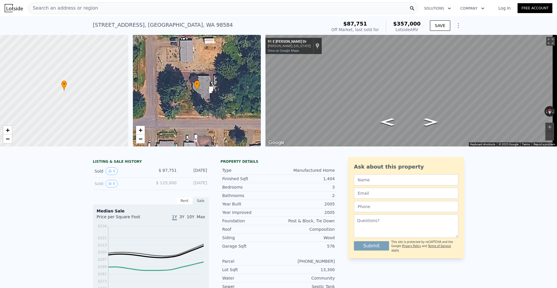
click at [107, 7] on div "Search an address or region" at bounding box center [223, 8] width 391 height 12
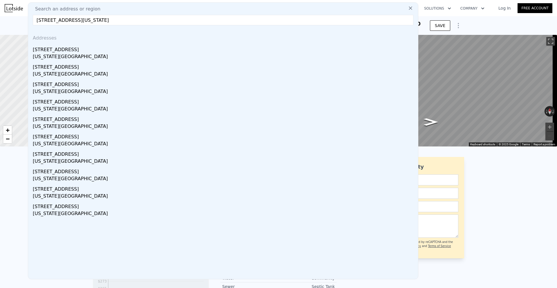
type input "[STREET_ADDRESS][US_STATE]"
click at [95, 50] on div "[STREET_ADDRESS]" at bounding box center [224, 48] width 383 height 9
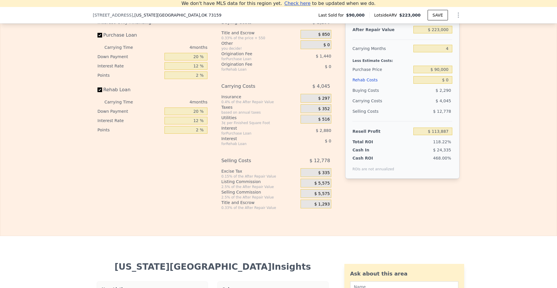
scroll to position [864, 0]
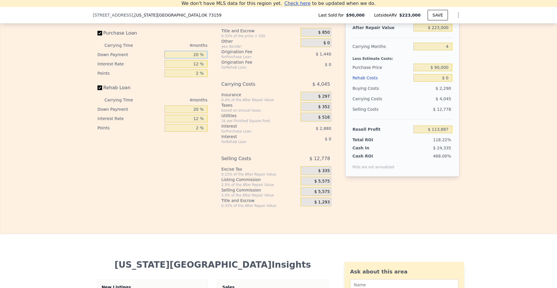
click at [194, 58] on input "20 %" at bounding box center [186, 55] width 43 height 8
type input "10 %"
type input "$ 113,347"
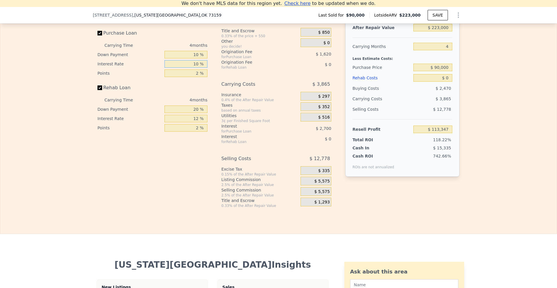
type input "10 %"
type input "$ 113,887"
type input "1 %"
type input "$ 114,697"
type input "10 %"
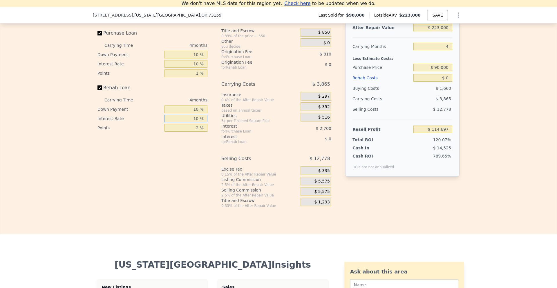
type input "10 %"
type input "1 %"
click at [322, 184] on span "$ 5,575" at bounding box center [321, 181] width 15 height 5
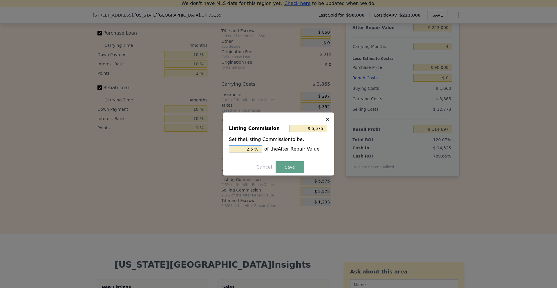
drag, startPoint x: 250, startPoint y: 148, endPoint x: 247, endPoint y: 149, distance: 2.9
click at [247, 149] on input "2.5 %" at bounding box center [245, 149] width 33 height 8
type input "$ 3,345"
type input "1.5 %"
drag, startPoint x: 282, startPoint y: 164, endPoint x: 413, endPoint y: 65, distance: 164.2
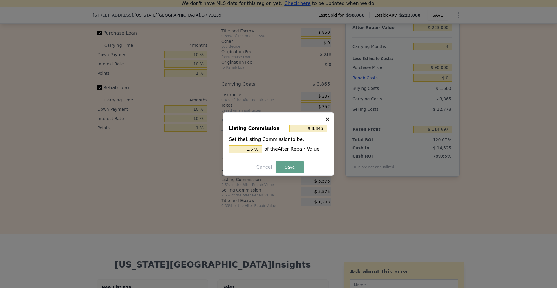
click at [282, 164] on button "Save" at bounding box center [290, 167] width 28 height 12
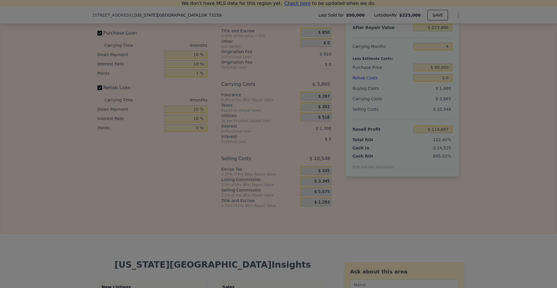
type input "$ 116,927"
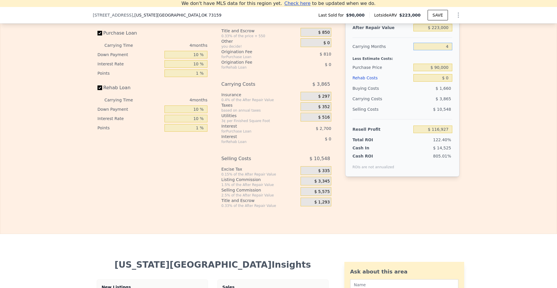
click at [448, 50] on input "4" at bounding box center [433, 47] width 39 height 8
drag, startPoint x: 435, startPoint y: 76, endPoint x: 439, endPoint y: 76, distance: 4.1
click at [439, 71] on input "$ 90,000" at bounding box center [433, 68] width 39 height 8
type input "$ 170,000"
click at [473, 75] on div "Edit the assumptions in yellow boxes. Input profit to calculate an offer price.…" at bounding box center [278, 100] width 557 height 216
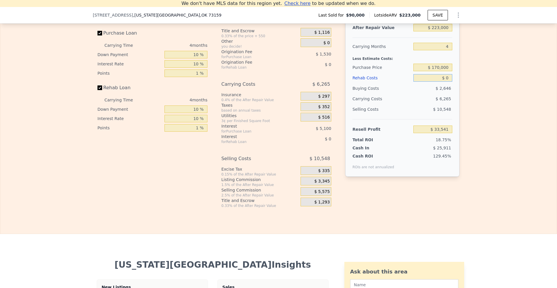
click at [445, 82] on input "$ 0" at bounding box center [433, 78] width 39 height 8
type input "$ 113,887"
type input "$ 60"
type input "$ 113,826"
type input "$ 600"
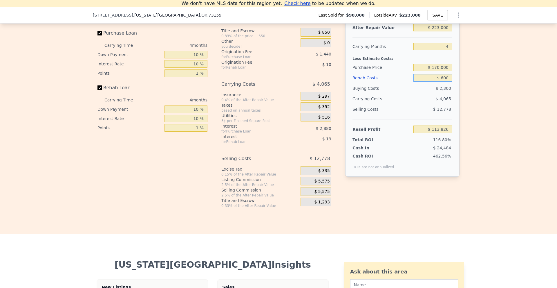
type input "$ 113,257"
type input "$ 6,000"
type input "$ 107,599"
type input "$ 60,000"
type input "$ 51,007"
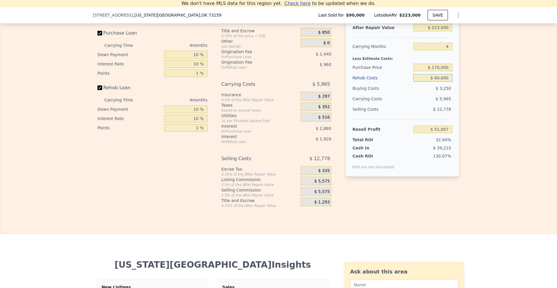
type input "$ 60,000"
click at [467, 75] on div "Edit the assumptions in yellow boxes. Input profit to calculate an offer price.…" at bounding box center [278, 100] width 557 height 216
click at [437, 71] on input "$ 170,000" at bounding box center [433, 68] width 39 height 8
click at [493, 88] on div "Edit the assumptions in yellow boxes. Input profit to calculate an offer price.…" at bounding box center [278, 100] width 557 height 216
type input "-$ 33,099"
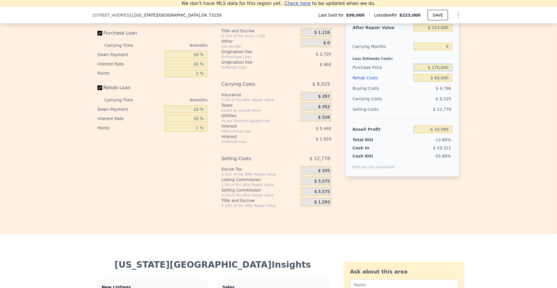
click at [434, 71] on input "$ 170,000" at bounding box center [433, 68] width 39 height 8
type input "$ 140,000"
click at [532, 91] on div "Edit the assumptions in yellow boxes. Input profit to calculate an offer price.…" at bounding box center [278, 100] width 557 height 216
type input "-$ 1,559"
click at [437, 71] on input "$ 140,000" at bounding box center [433, 68] width 39 height 8
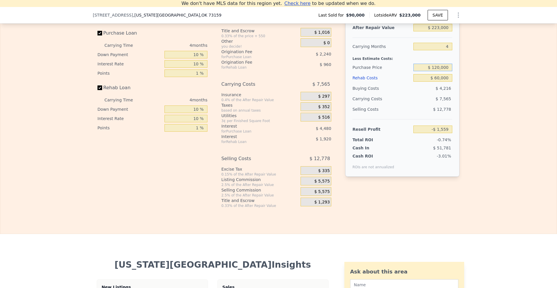
type input "$ 120,000"
click at [508, 83] on div "Edit the assumptions in yellow boxes. Input profit to calculate an offer price.…" at bounding box center [278, 100] width 557 height 216
type input "$ 19,467"
type input "$ 0"
type input "$ 113,887"
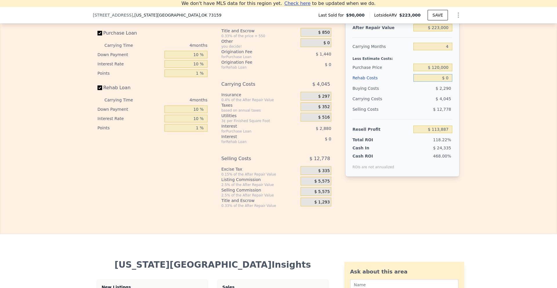
click at [445, 82] on input "$ 0" at bounding box center [433, 78] width 39 height 8
type input "$ 500"
type input "$ 113,363"
type input "$ 5,000"
type input "$ 108,647"
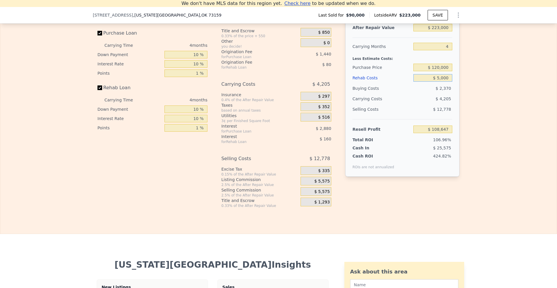
type input "$ 50,000"
type input "$ 61,487"
type input "$ 50,000"
click at [481, 91] on div "Edit the assumptions in yellow boxes. Input profit to calculate an offer price.…" at bounding box center [278, 100] width 557 height 216
click at [437, 71] on input "$ 120,000" at bounding box center [433, 68] width 39 height 8
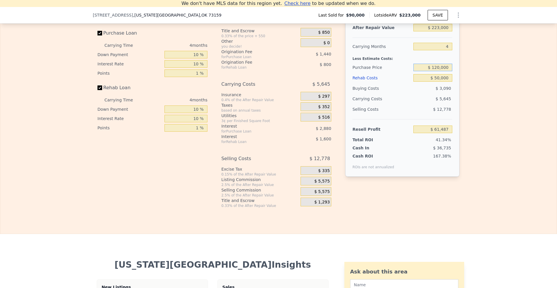
click at [435, 71] on input "$ 120,000" at bounding box center [433, 68] width 39 height 8
type input "$ 140,000"
click at [492, 87] on div "Edit the assumptions in yellow boxes. Input profit to calculate an offer price.…" at bounding box center [278, 100] width 557 height 216
type input "$ 8,921"
click at [319, 173] on span "$ 335" at bounding box center [324, 170] width 12 height 5
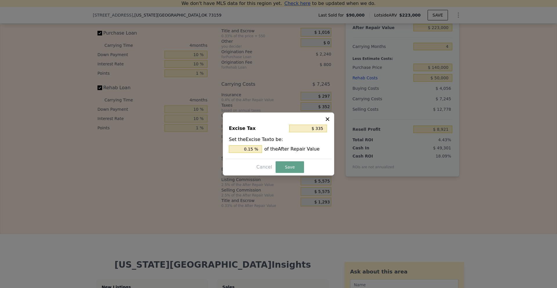
click at [393, 202] on div at bounding box center [278, 144] width 557 height 288
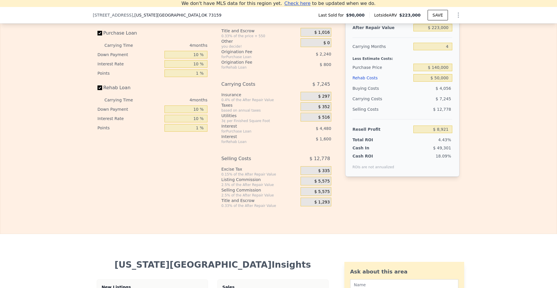
scroll to position [835, 0]
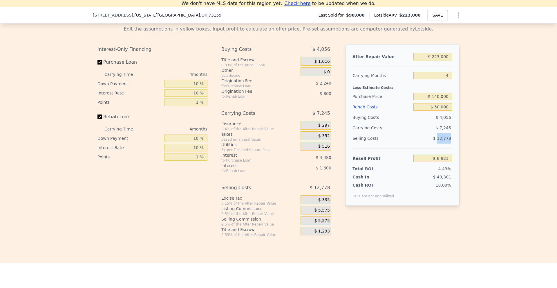
drag, startPoint x: 438, startPoint y: 146, endPoint x: 448, endPoint y: 147, distance: 10.2
click at [448, 140] on span "$ 12,778" at bounding box center [442, 138] width 18 height 5
click at [508, 149] on div "Edit the assumptions in yellow boxes. Input profit to calculate an offer price.…" at bounding box center [278, 129] width 557 height 216
type input "$ 0"
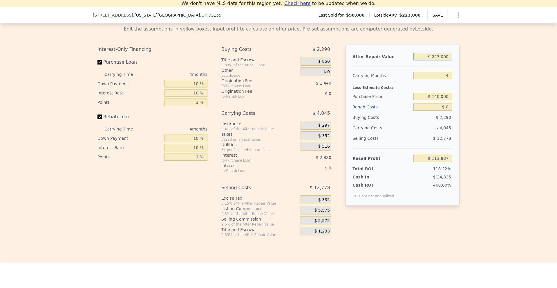
click at [437, 60] on input "$ 223,000" at bounding box center [433, 57] width 39 height 8
click at [441, 100] on input "$ 140,000" at bounding box center [433, 97] width 39 height 8
click at [443, 111] on input "$ 0" at bounding box center [433, 107] width 39 height 8
type input "$ 61,321"
drag, startPoint x: 445, startPoint y: 116, endPoint x: 449, endPoint y: 116, distance: 4.4
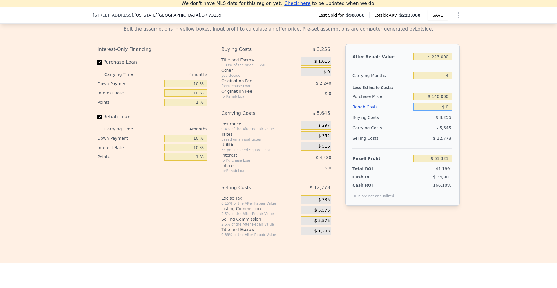
click at [449, 111] on input "$ 0" at bounding box center [433, 107] width 39 height 8
type input "$ 25"
type input "$ 61,296"
type input "$ 25,000"
type input "$ 35,121"
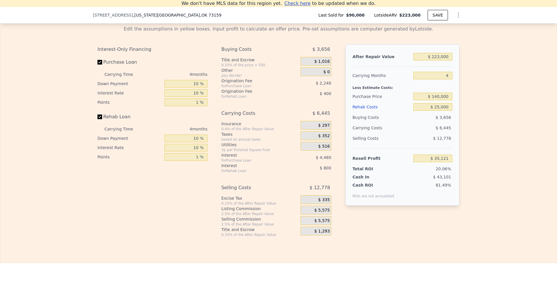
click at [480, 120] on div "Edit the assumptions in yellow boxes. Input profit to calculate an offer price.…" at bounding box center [278, 129] width 557 height 216
click at [435, 111] on input "$ 25,000" at bounding box center [433, 107] width 39 height 8
type input "$ 45,000"
click at [501, 124] on div "Edit the assumptions in yellow boxes. Input profit to calculate an offer price.…" at bounding box center [278, 129] width 557 height 216
type input "$ 14,161"
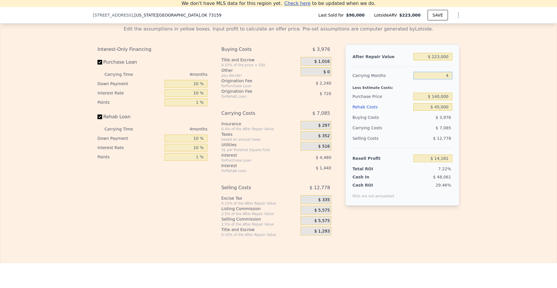
drag, startPoint x: 442, startPoint y: 84, endPoint x: 449, endPoint y: 84, distance: 7.3
click at [449, 79] on input "4" at bounding box center [433, 76] width 39 height 8
type input "3"
click at [500, 101] on div "Edit the assumptions in yellow boxes. Input profit to calculate an offer price.…" at bounding box center [278, 129] width 557 height 216
type input "$ 15,932"
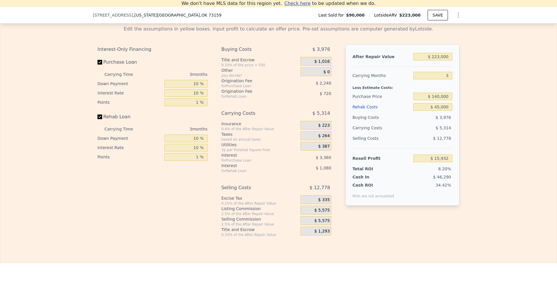
click at [495, 131] on div "Edit the assumptions in yellow boxes. Input profit to calculate an offer price.…" at bounding box center [278, 129] width 557 height 216
click at [443, 100] on input "$ 140,000" at bounding box center [433, 97] width 39 height 8
click at [483, 124] on div "Edit the assumptions in yellow boxes. Input profit to calculate an offer price.…" at bounding box center [278, 129] width 557 height 216
click at [434, 111] on input "$ 45,000" at bounding box center [433, 107] width 39 height 8
click at [435, 100] on input "$ 140,000" at bounding box center [433, 97] width 39 height 8
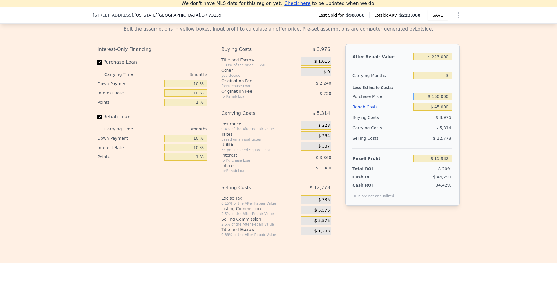
type input "$ 150,000"
click at [487, 120] on div "Edit the assumptions in yellow boxes. Input profit to calculate an offer price.…" at bounding box center [278, 129] width 557 height 216
type input "$ 5,498"
click at [436, 100] on input "$ 140,000" at bounding box center [433, 97] width 39 height 8
type input "$ 140,000"
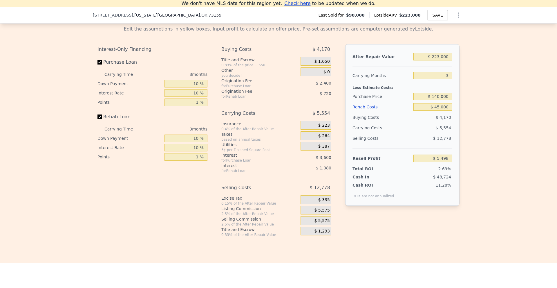
click at [490, 117] on div "Edit the assumptions in yellow boxes. Input profit to calculate an offer price.…" at bounding box center [278, 129] width 557 height 216
type input "$ 15,932"
click at [438, 111] on input "$ 45,000" at bounding box center [433, 107] width 39 height 8
type input "$ 5,000"
type input "$ 57,532"
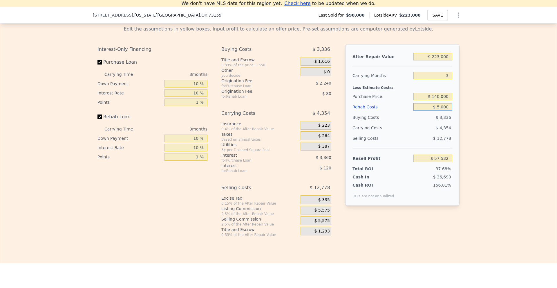
type input "$ 50,000"
type input "$ 10,732"
type input "$ 50,000"
click at [477, 117] on div "Edit the assumptions in yellow boxes. Input profit to calculate an offer price.…" at bounding box center [278, 129] width 557 height 216
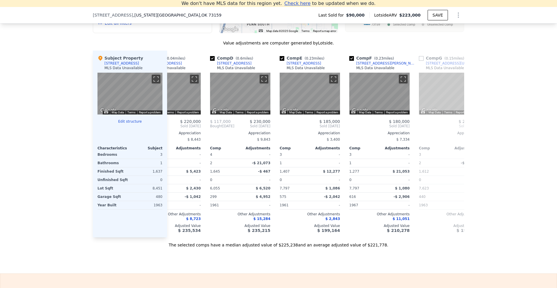
scroll to position [0, 0]
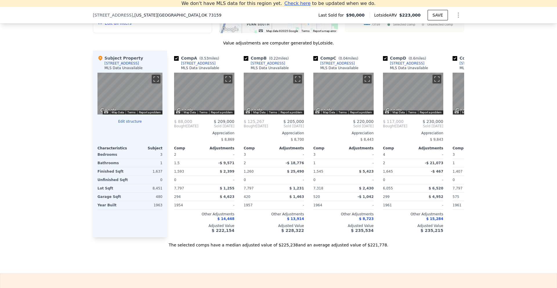
click at [520, 119] on div "We found 12 sales that match your search Filters Map Prices Modify Comp Filters…" at bounding box center [278, 83] width 557 height 327
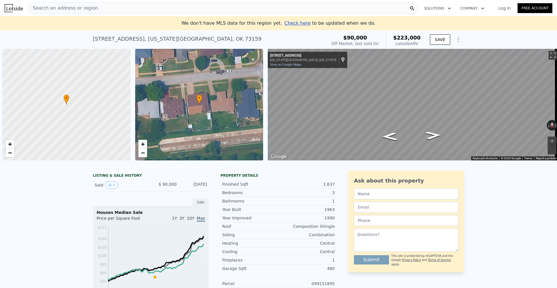
scroll to position [0, 2]
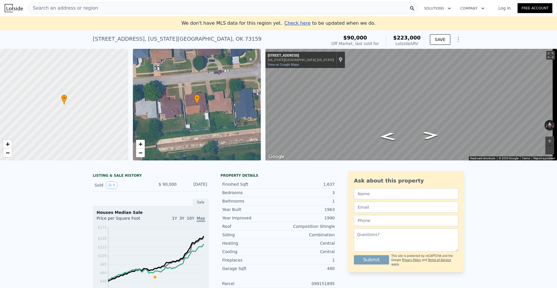
type input "4"
type input "$ 0"
type input "$ 113,887"
click at [104, 9] on div "Search an address or region" at bounding box center [223, 8] width 391 height 12
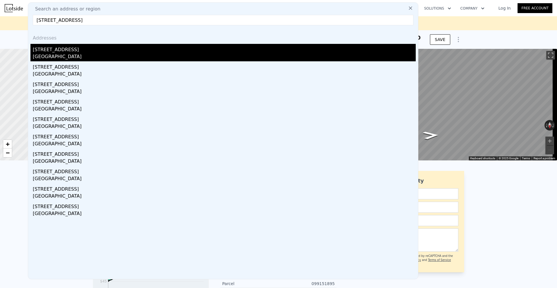
type input "[STREET_ADDRESS]"
click at [72, 55] on div "[GEOGRAPHIC_DATA]" at bounding box center [224, 57] width 383 height 8
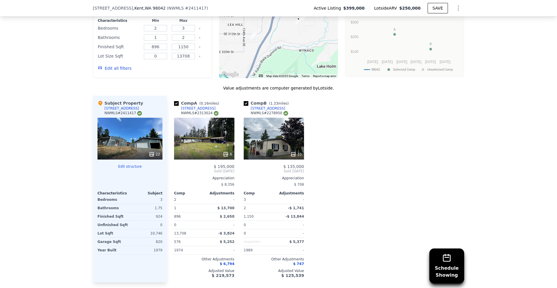
scroll to position [637, 0]
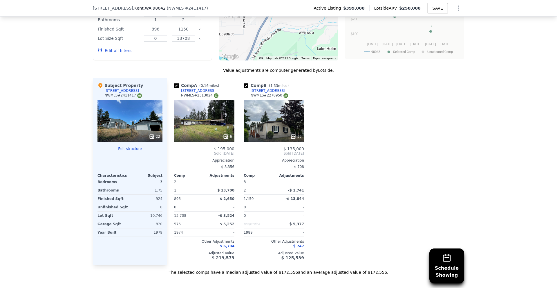
click at [293, 139] on icon at bounding box center [294, 137] width 6 height 6
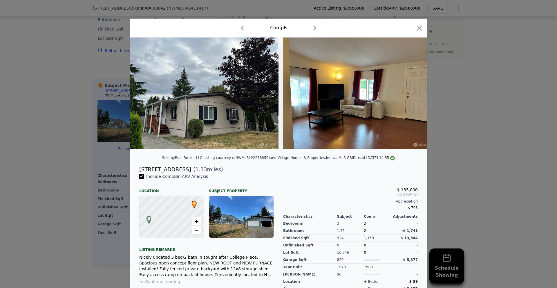
click at [502, 165] on div at bounding box center [278, 144] width 557 height 288
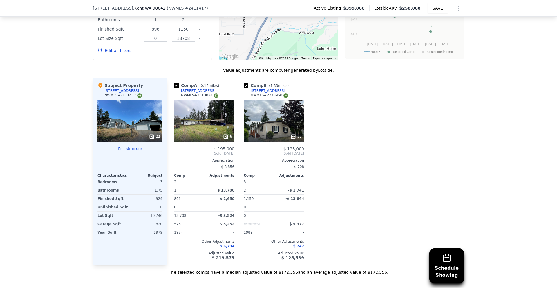
click at [294, 131] on div "33" at bounding box center [274, 121] width 60 height 42
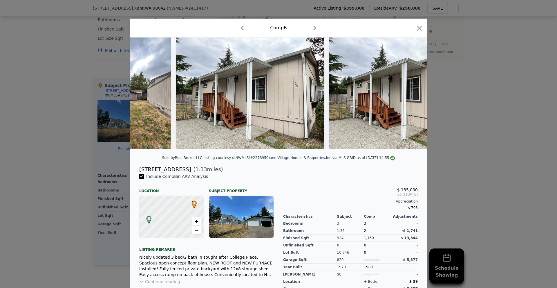
scroll to position [0, 3395]
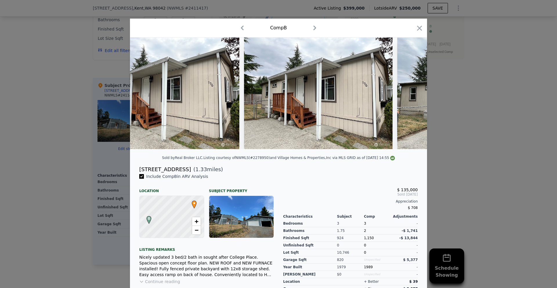
click at [454, 149] on div at bounding box center [278, 144] width 557 height 288
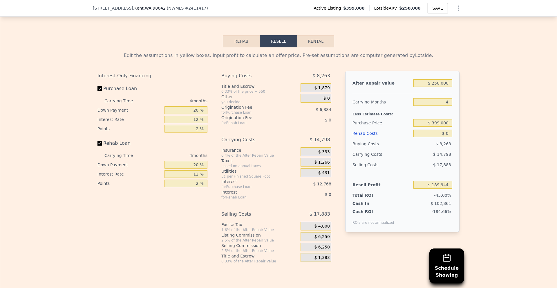
scroll to position [956, 0]
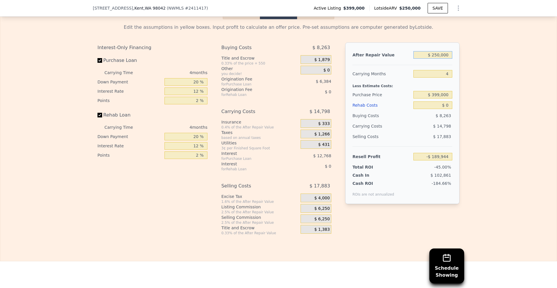
drag, startPoint x: 433, startPoint y: 60, endPoint x: 457, endPoint y: 58, distance: 24.4
click at [457, 58] on div "After Repair Value $ 250,000 Carrying Months 4 Less Estimate Costs: Purchase Pr…" at bounding box center [402, 122] width 114 height 161
type input "$ 950,000"
type input "$ 460,591"
type input "$ 950,000"
